Goal: Check status

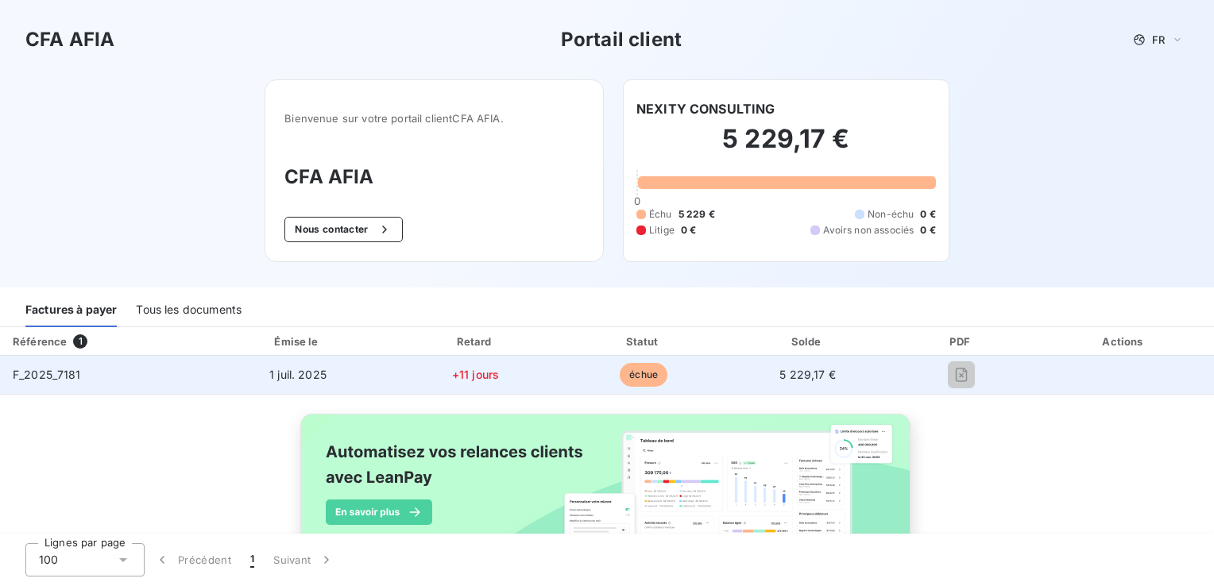
click at [620, 377] on span "échue" at bounding box center [644, 375] width 48 height 24
click at [1039, 369] on td at bounding box center [1124, 375] width 180 height 38
click at [353, 373] on td "1 juil. 2025" at bounding box center [297, 375] width 185 height 38
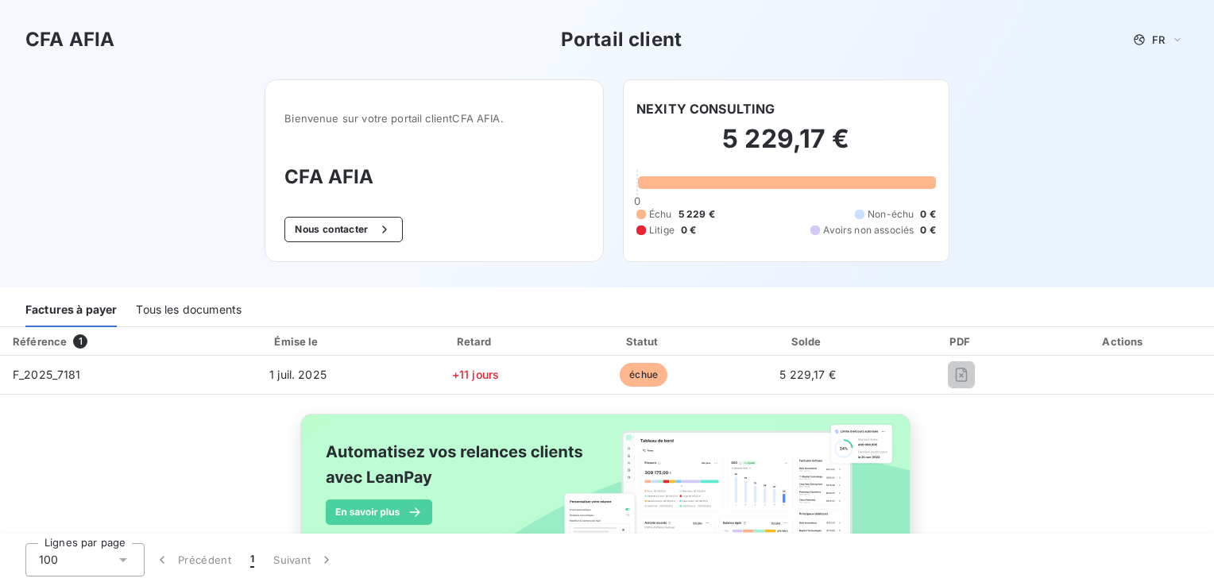
click at [210, 308] on div "Tous les documents" at bounding box center [189, 310] width 106 height 33
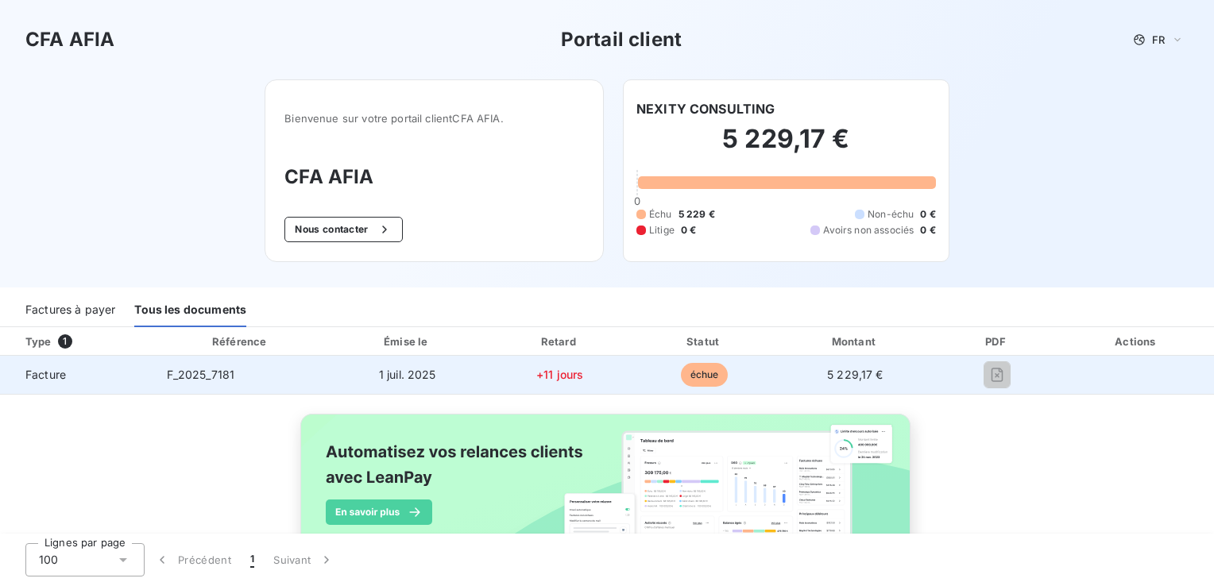
click at [620, 369] on td "+11 jours" at bounding box center [560, 375] width 146 height 38
click at [972, 389] on td at bounding box center [996, 375] width 125 height 38
click at [871, 377] on span "5 229,17 €" at bounding box center [855, 375] width 56 height 14
click at [314, 386] on td "F_2025_7181" at bounding box center [241, 375] width 174 height 38
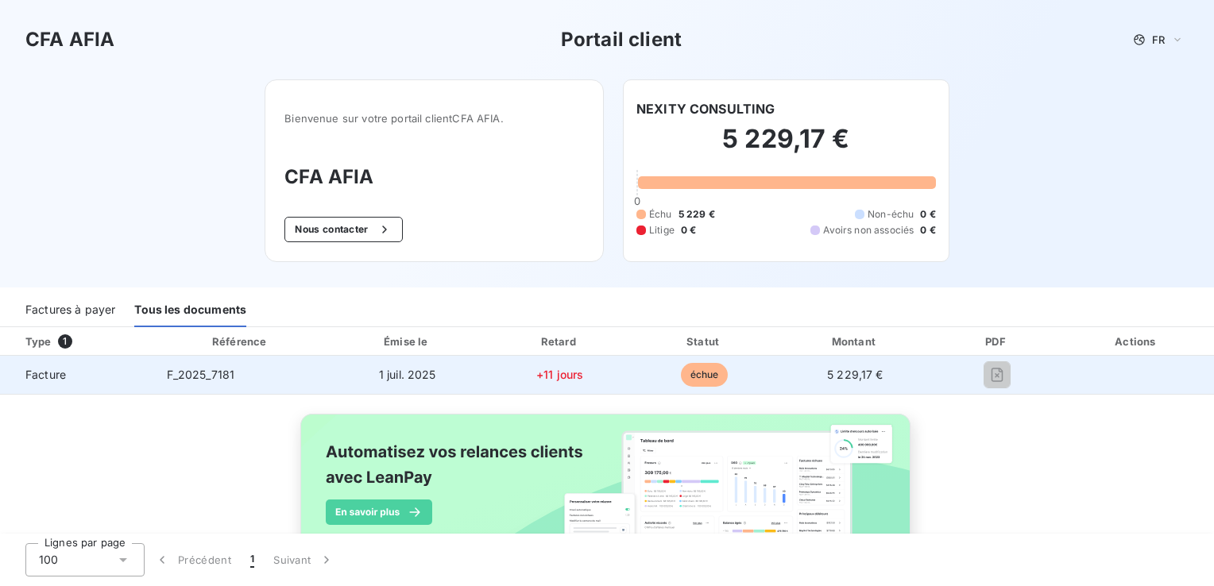
click at [201, 377] on span "F_2025_7181" at bounding box center [201, 375] width 68 height 14
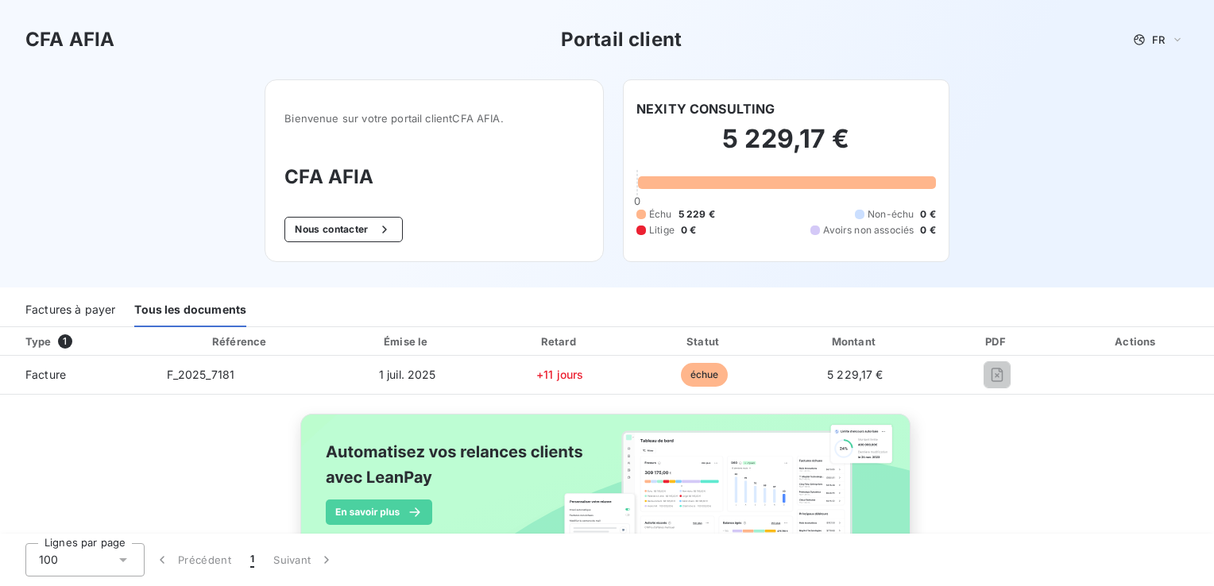
drag, startPoint x: 201, startPoint y: 377, endPoint x: 207, endPoint y: 406, distance: 29.3
click at [207, 406] on div "Type 1 Référence Émise le Retard Statut Montant PDF Actions Facture F_2025_7181…" at bounding box center [607, 468] width 1214 height 282
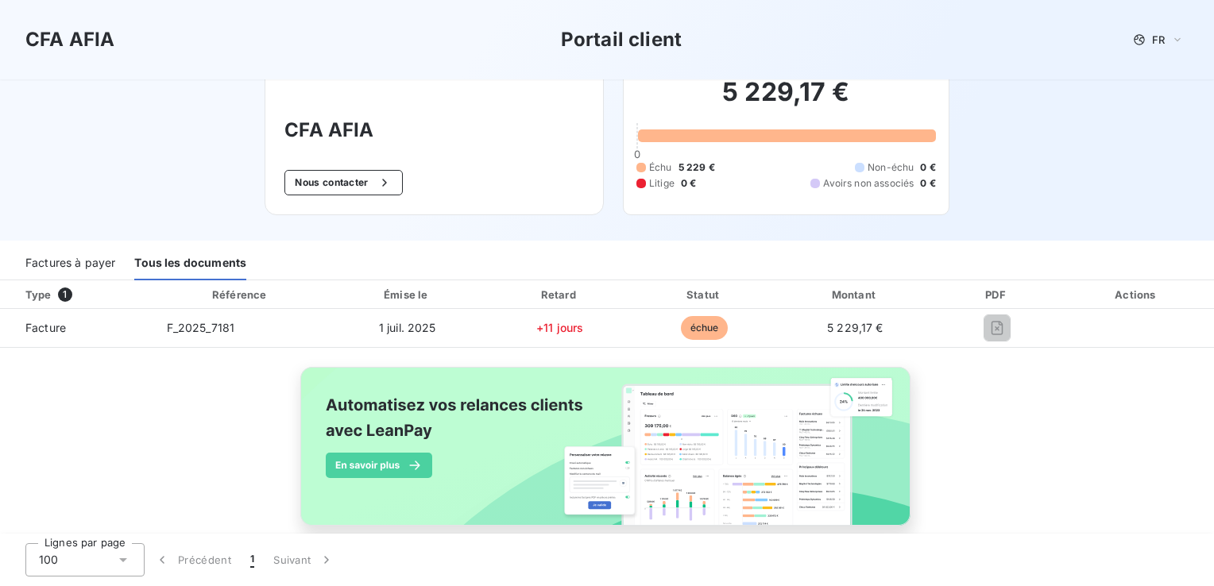
scroll to position [73, 0]
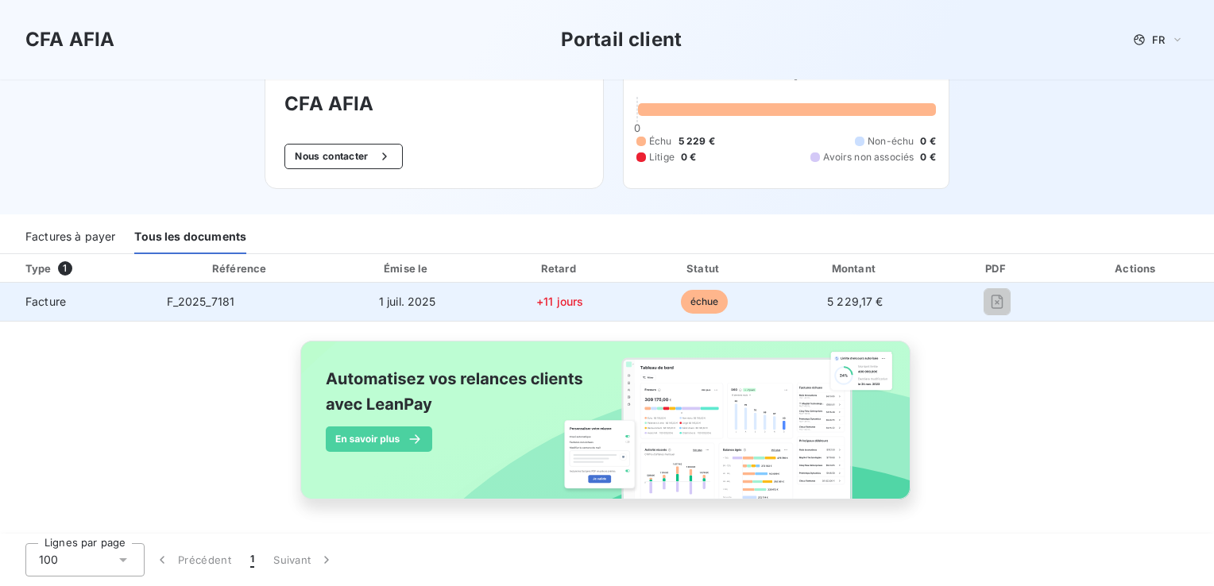
click at [731, 311] on td "échue" at bounding box center [704, 302] width 143 height 38
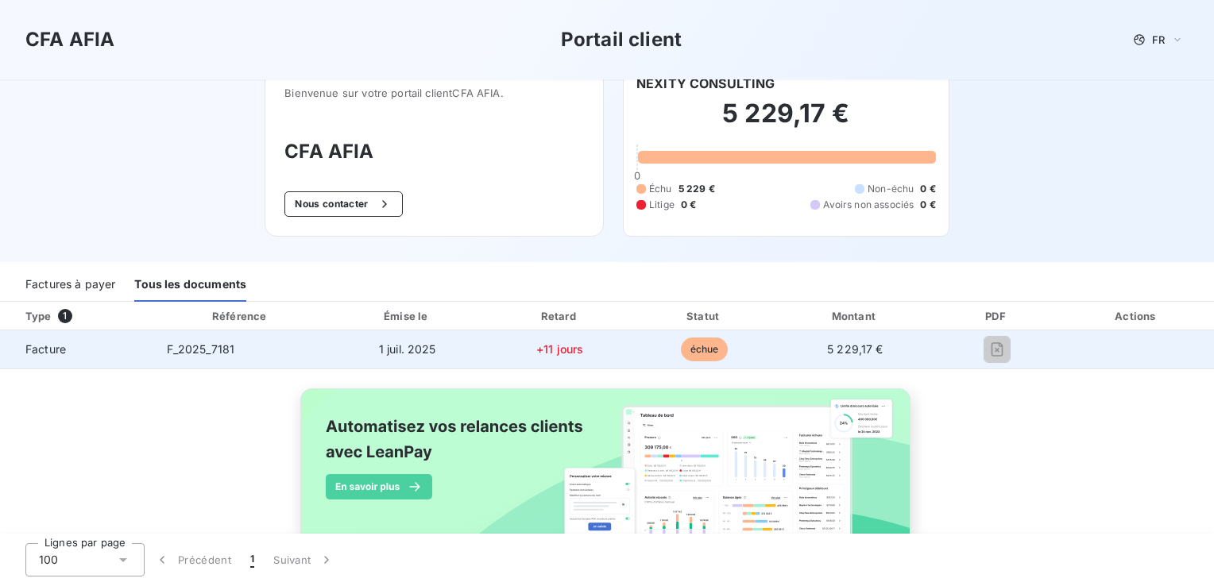
scroll to position [0, 0]
